Goal: Information Seeking & Learning: Understand process/instructions

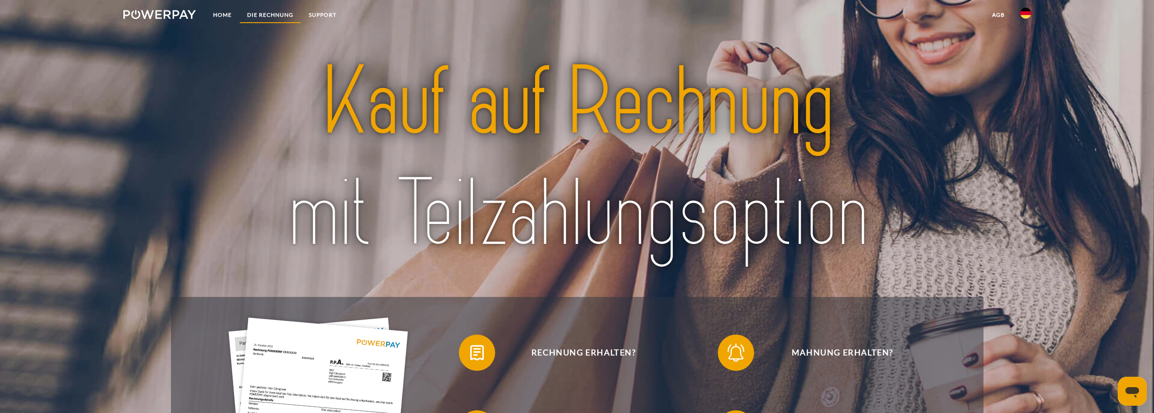
click at [288, 17] on link "DIE RECHNUNG" at bounding box center [270, 15] width 62 height 16
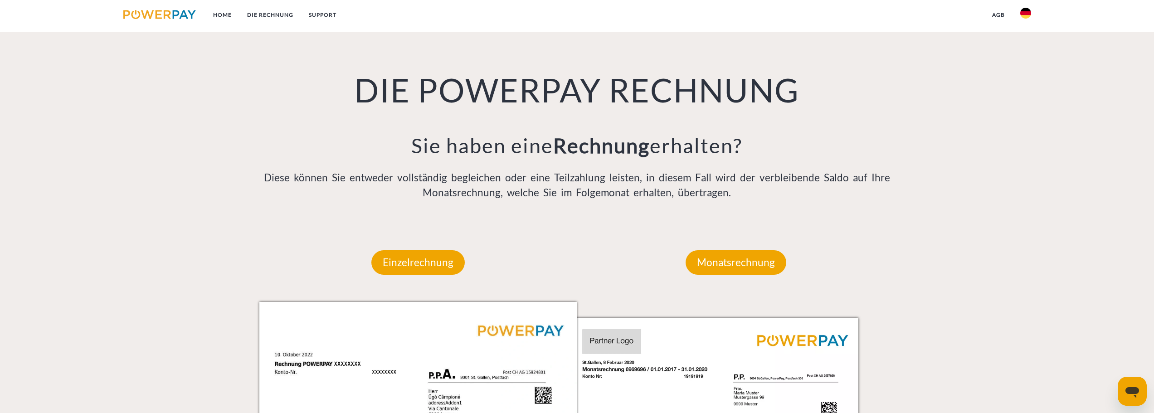
scroll to position [626, 0]
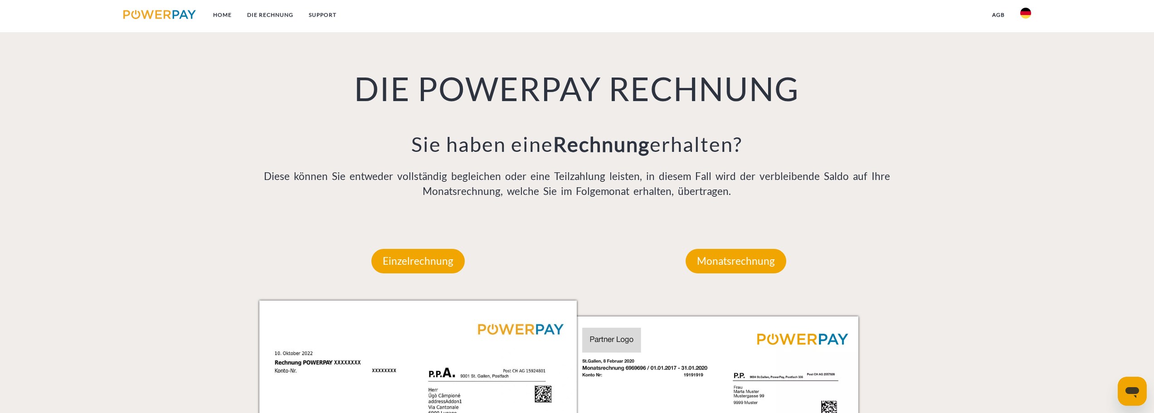
drag, startPoint x: 425, startPoint y: 140, endPoint x: 443, endPoint y: 140, distance: 18.1
click at [431, 140] on h3 "Sie haben eine Rechnung erhalten?" at bounding box center [577, 143] width 636 height 25
click at [447, 140] on h3 "Sie haben eine Rechnung erhalten?" at bounding box center [577, 143] width 636 height 25
click at [303, 167] on div "DIE POWERPAY RECHNUNG Sie haben eine Rechnung erhalten? Diese können Sie entwed…" at bounding box center [577, 111] width 650 height 222
click at [303, 174] on p "Diese können Sie entweder vollständig begleichen oder eine Teilzahlung leisten,…" at bounding box center [577, 184] width 636 height 31
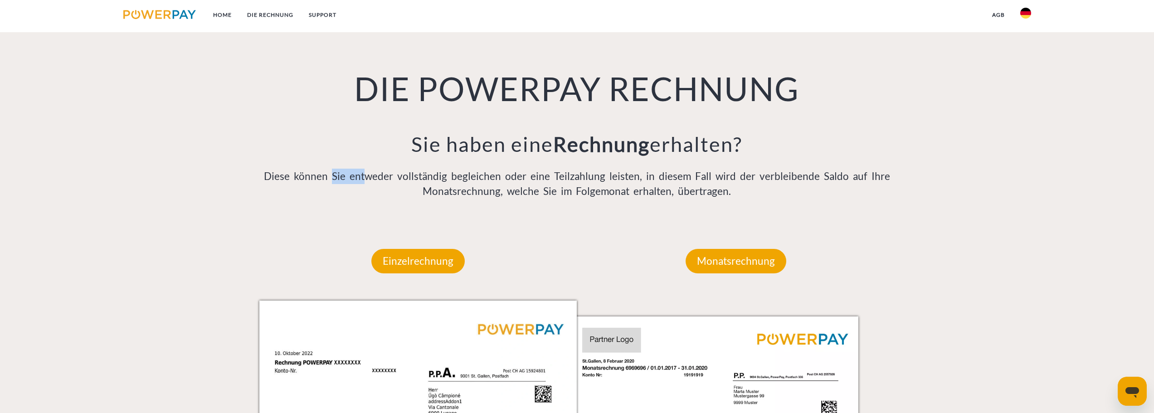
drag, startPoint x: 361, startPoint y: 182, endPoint x: 390, endPoint y: 180, distance: 29.1
click at [390, 180] on p "Diese können Sie entweder vollständig begleichen oder eine Teilzahlung leisten,…" at bounding box center [577, 184] width 636 height 31
drag, startPoint x: 428, startPoint y: 179, endPoint x: 460, endPoint y: 177, distance: 31.3
click at [440, 179] on p "Diese können Sie entweder vollständig begleichen oder eine Teilzahlung leisten,…" at bounding box center [577, 184] width 636 height 31
drag, startPoint x: 460, startPoint y: 177, endPoint x: 484, endPoint y: 179, distance: 24.6
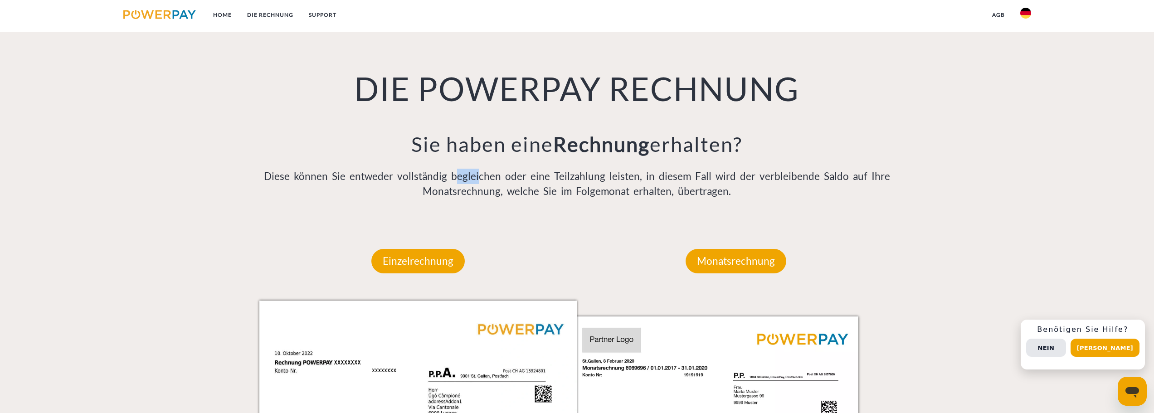
click at [484, 179] on p "Diese können Sie entweder vollständig begleichen oder eine Teilzahlung leisten,…" at bounding box center [577, 184] width 636 height 31
click at [540, 180] on p "Diese können Sie entweder vollständig begleichen oder eine Teilzahlung leisten,…" at bounding box center [577, 184] width 636 height 31
drag, startPoint x: 584, startPoint y: 175, endPoint x: 590, endPoint y: 175, distance: 5.9
click at [590, 175] on p "Diese können Sie entweder vollständig begleichen oder eine Teilzahlung leisten,…" at bounding box center [577, 184] width 636 height 31
click at [591, 175] on p "Diese können Sie entweder vollständig begleichen oder eine Teilzahlung leisten,…" at bounding box center [577, 184] width 636 height 31
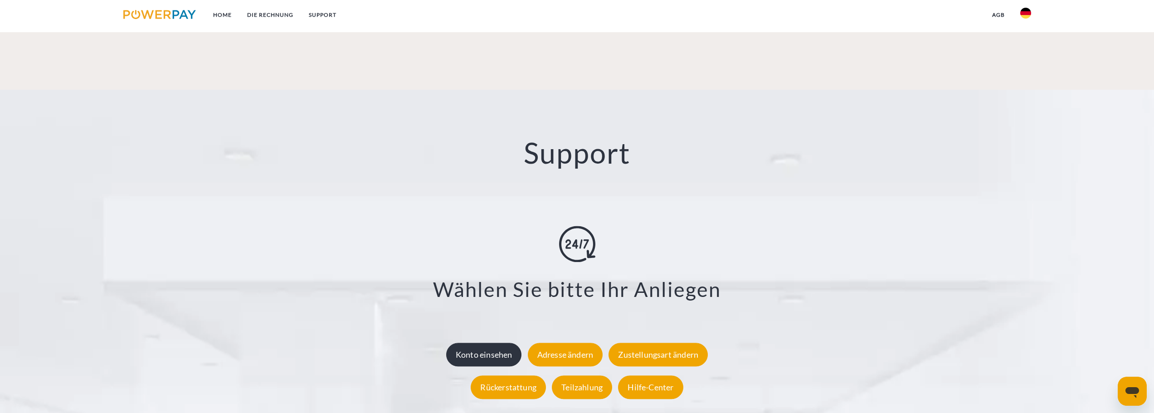
scroll to position [1714, 0]
